Goal: Information Seeking & Learning: Learn about a topic

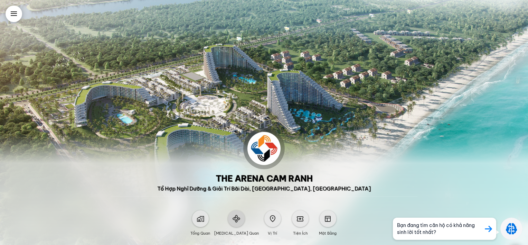
click at [235, 216] on span at bounding box center [237, 219] width 8 height 8
